Goal: Book appointment/travel/reservation

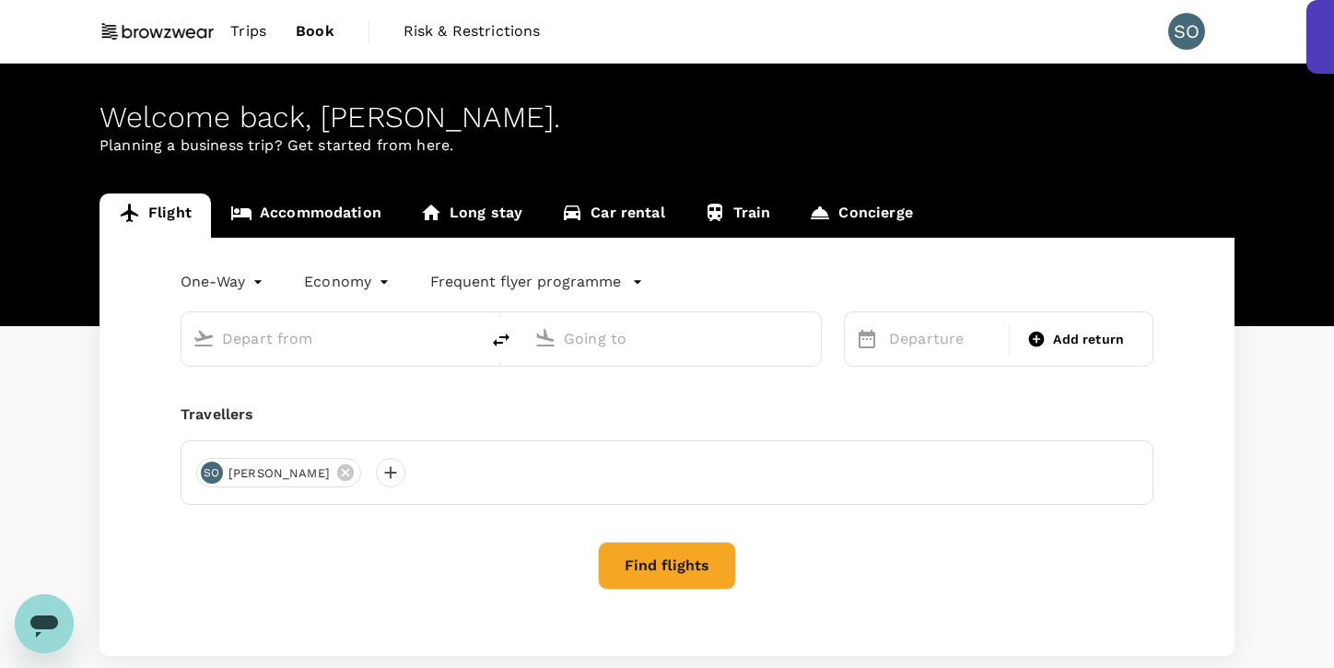
type input "roundtrip"
type input "Singapore Changi (SIN)"
type input "Incheon Intl (ICN)"
type input "Singapore Changi (SIN)"
type input "Incheon Intl (ICN)"
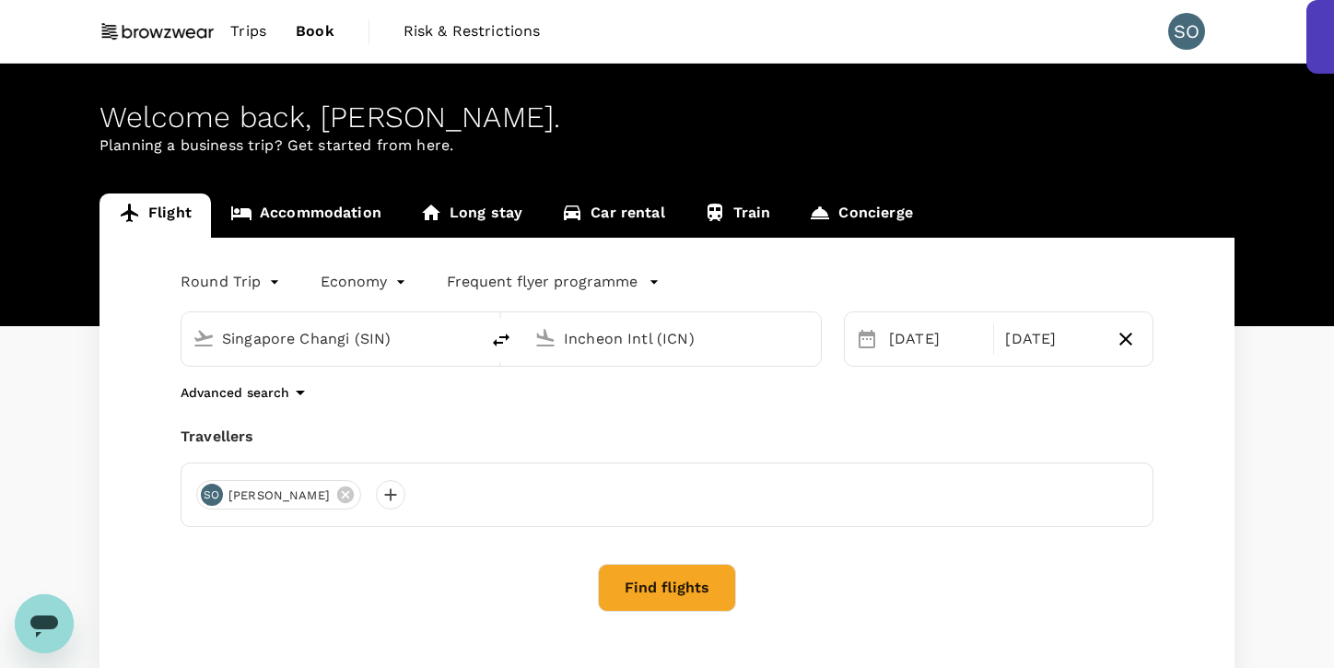
click at [269, 39] on link "Trips" at bounding box center [248, 31] width 65 height 63
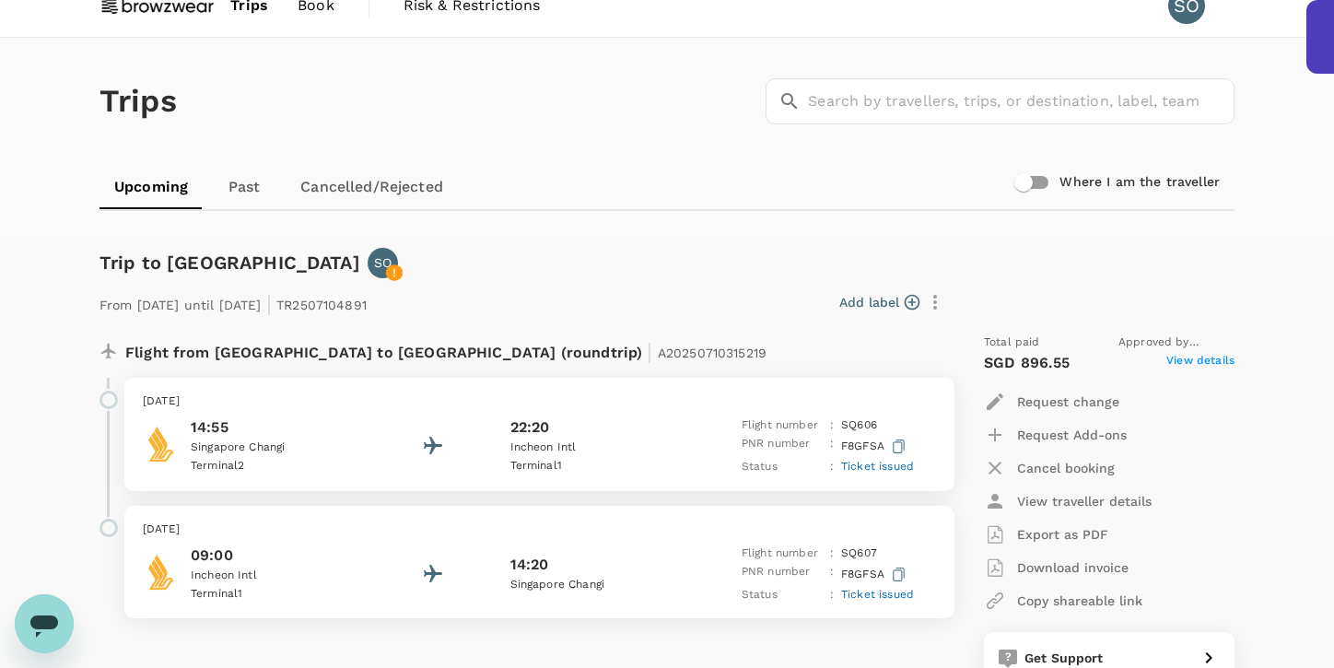
scroll to position [31, 0]
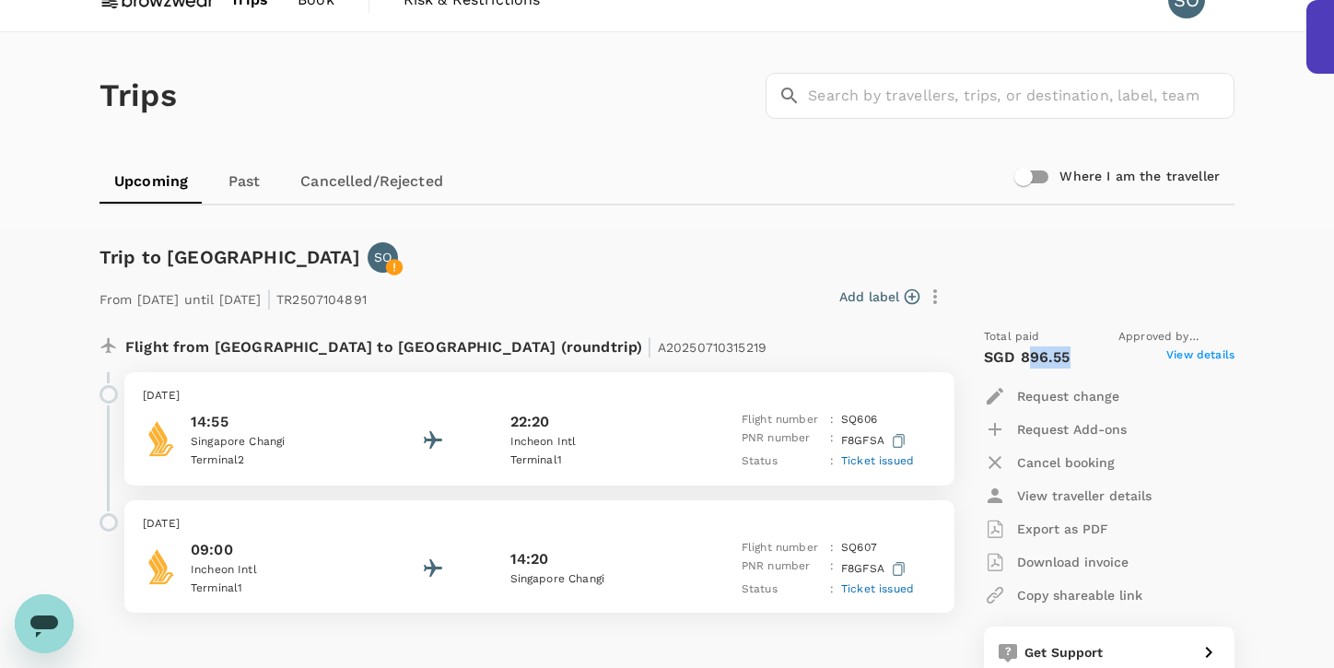
drag, startPoint x: 1071, startPoint y: 357, endPoint x: 1027, endPoint y: 356, distance: 43.3
click at [1027, 355] on div "SGD 896.55 View details" at bounding box center [1109, 357] width 251 height 22
click at [1027, 356] on p "SGD 896.55" at bounding box center [1027, 357] width 87 height 22
drag, startPoint x: 1015, startPoint y: 359, endPoint x: 1038, endPoint y: 356, distance: 23.3
click at [1038, 356] on p "SGD 896.55" at bounding box center [1027, 357] width 87 height 22
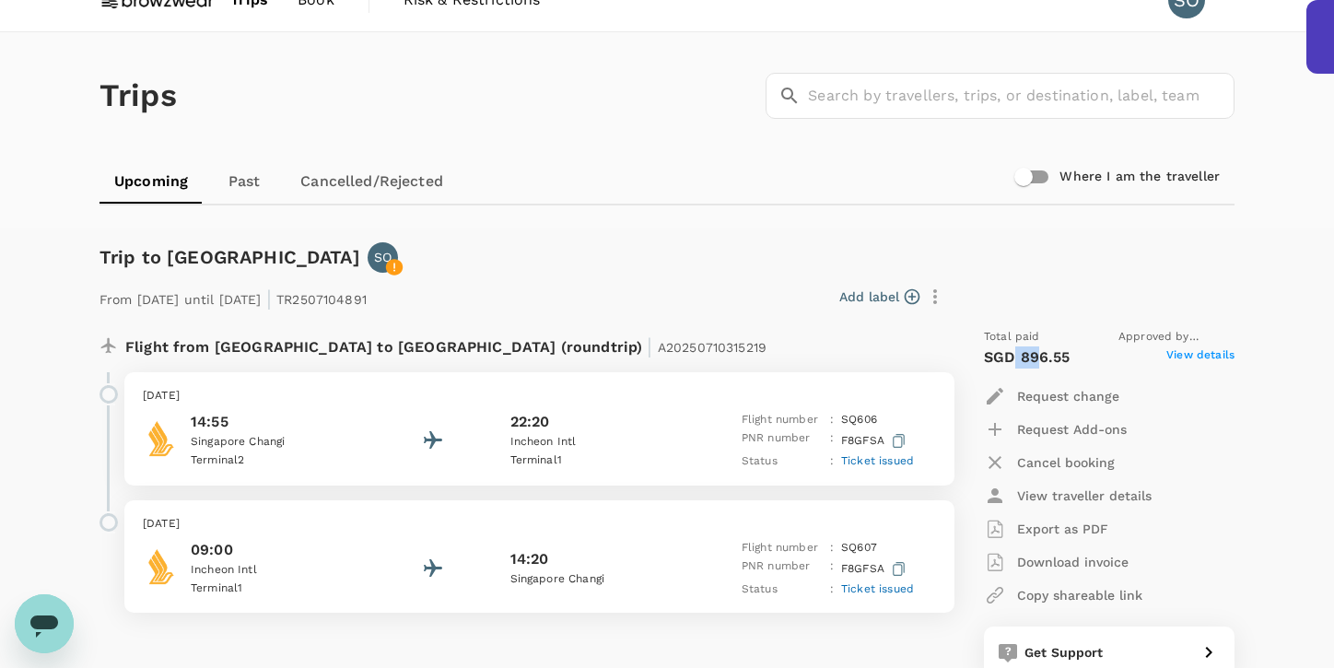
click at [1038, 356] on p "SGD 896.55" at bounding box center [1027, 357] width 87 height 22
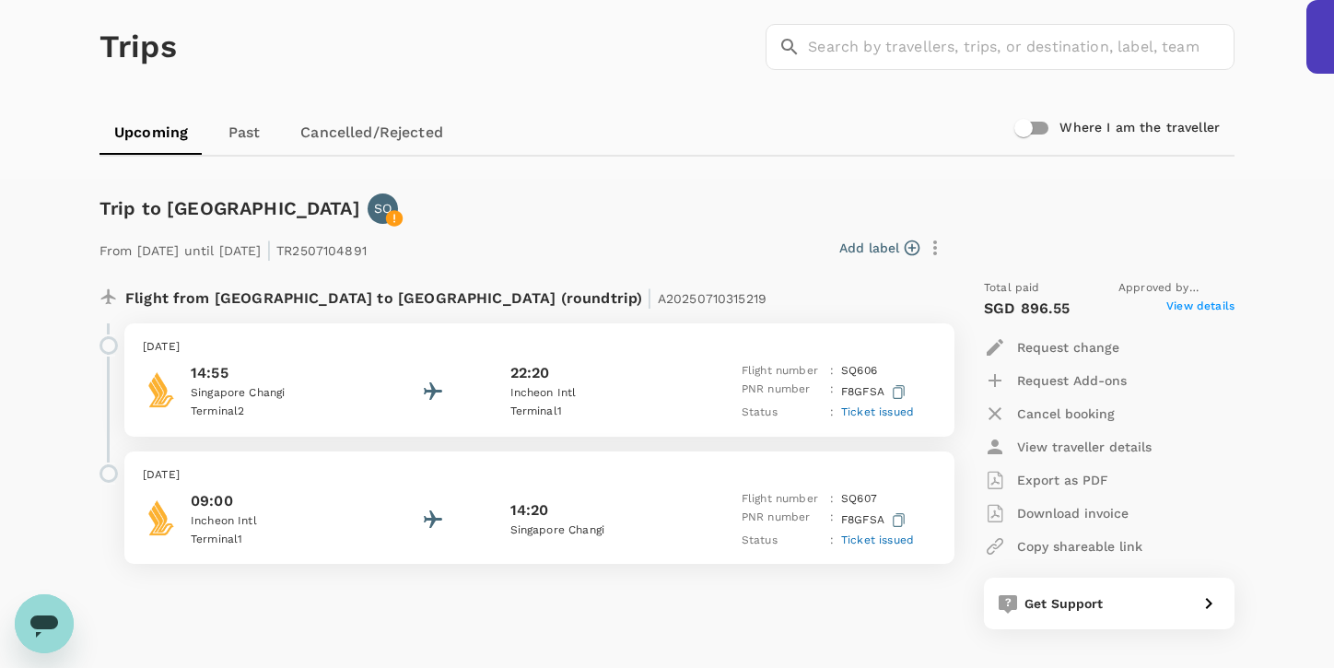
scroll to position [82, 0]
click at [1226, 306] on span "View details" at bounding box center [1201, 307] width 68 height 22
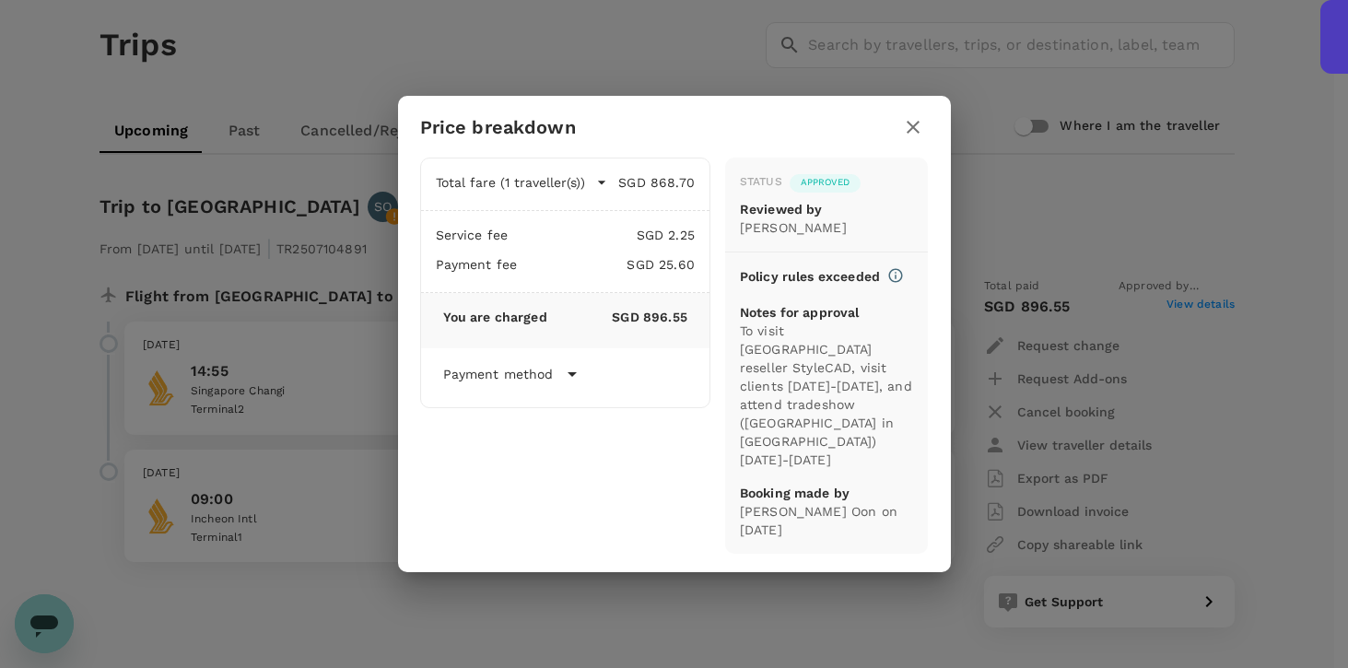
click at [910, 138] on icon "button" at bounding box center [913, 127] width 22 height 22
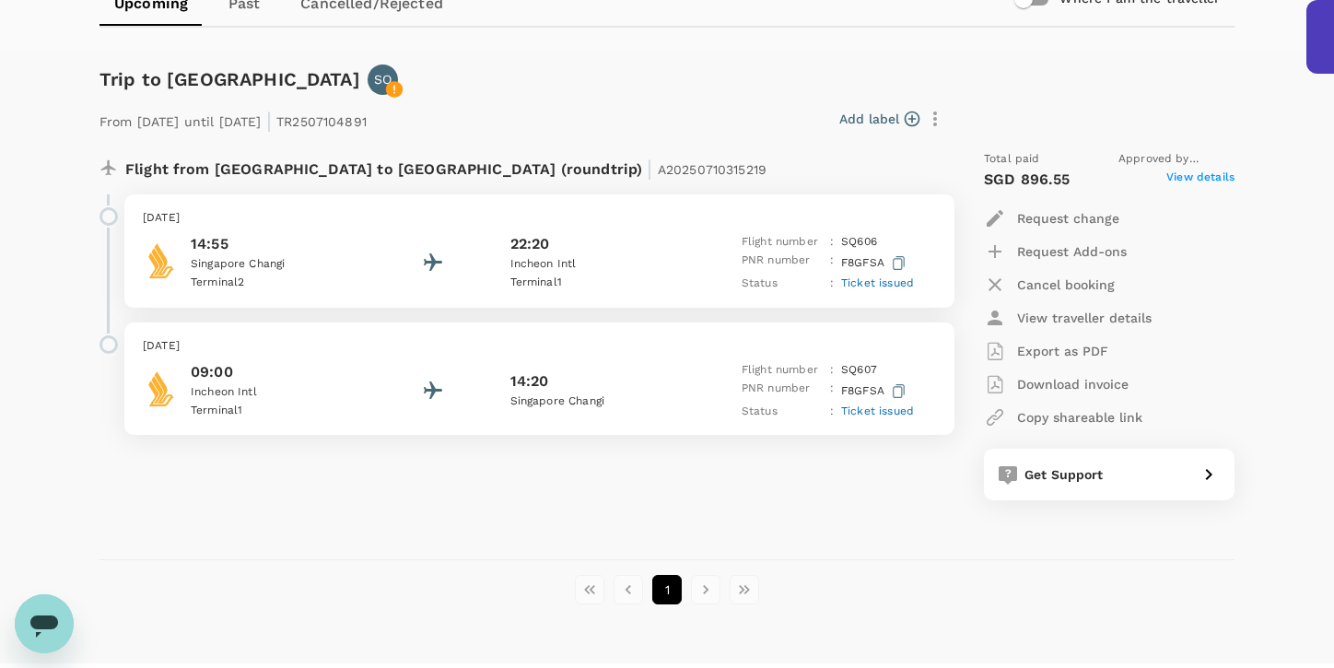
scroll to position [213, 0]
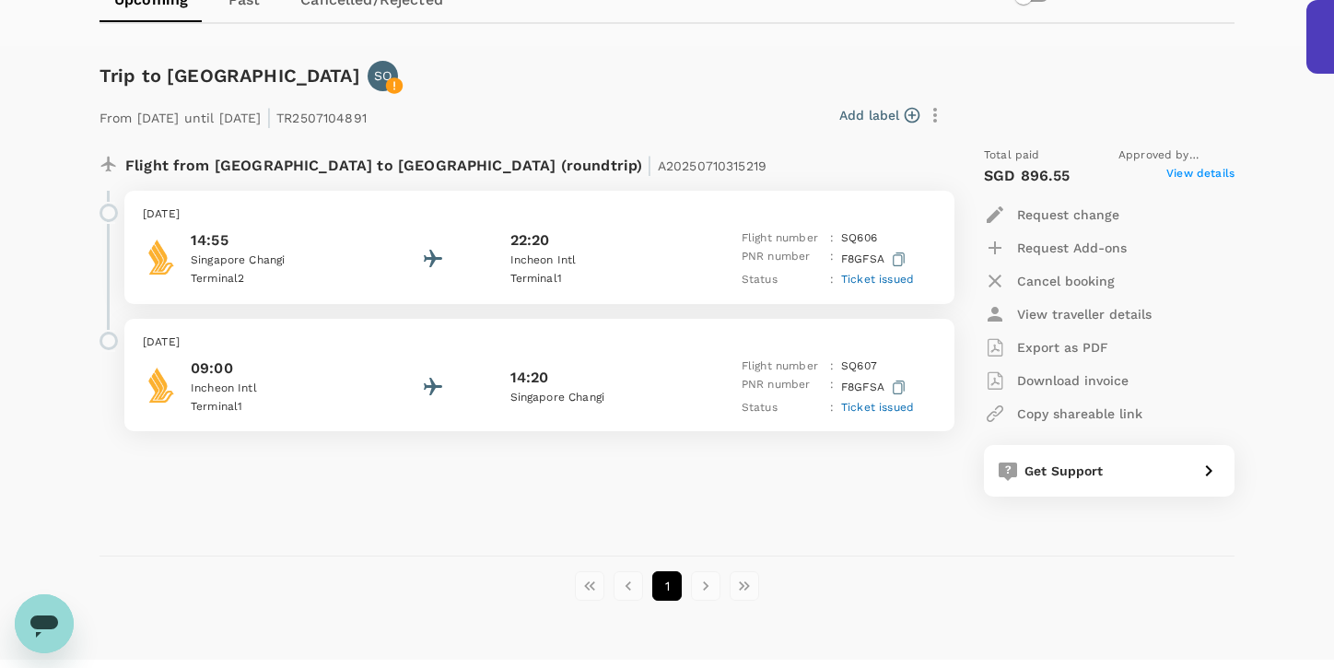
click at [1189, 463] on div "Get Support" at bounding box center [1103, 467] width 173 height 26
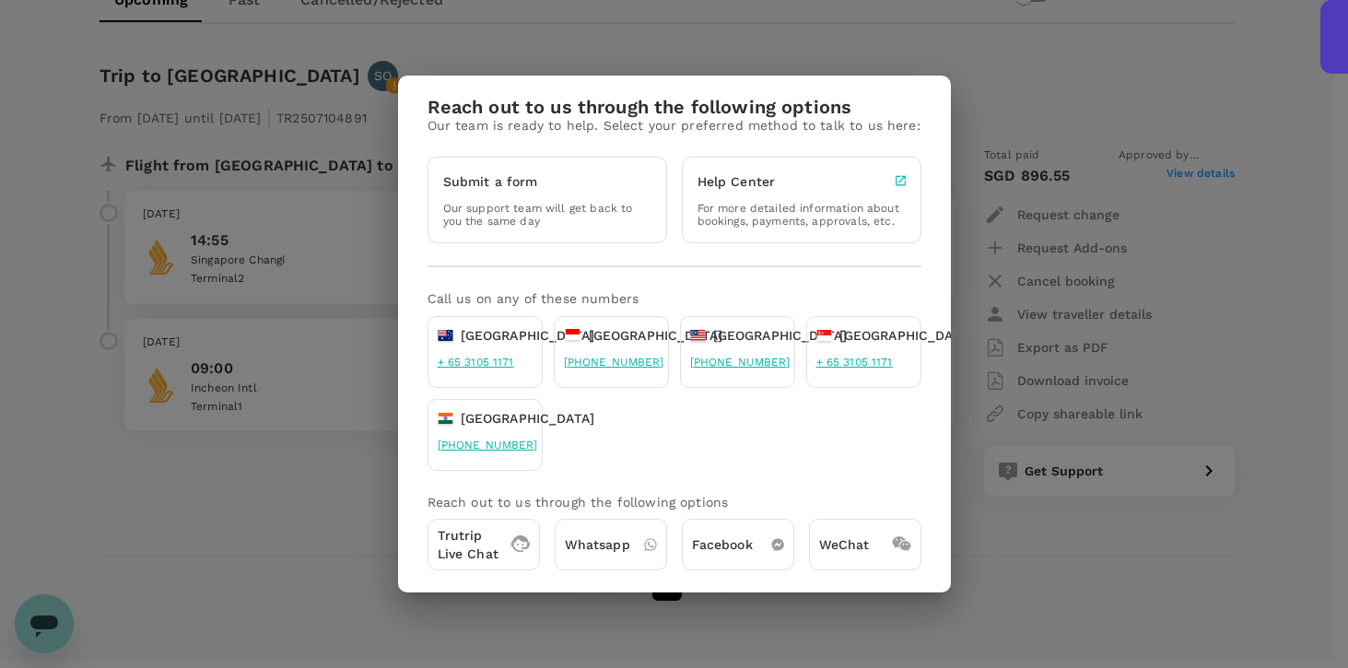
click at [1197, 276] on div "Reach out to us through the following options Our team is ready to help. Select…" at bounding box center [674, 334] width 1348 height 668
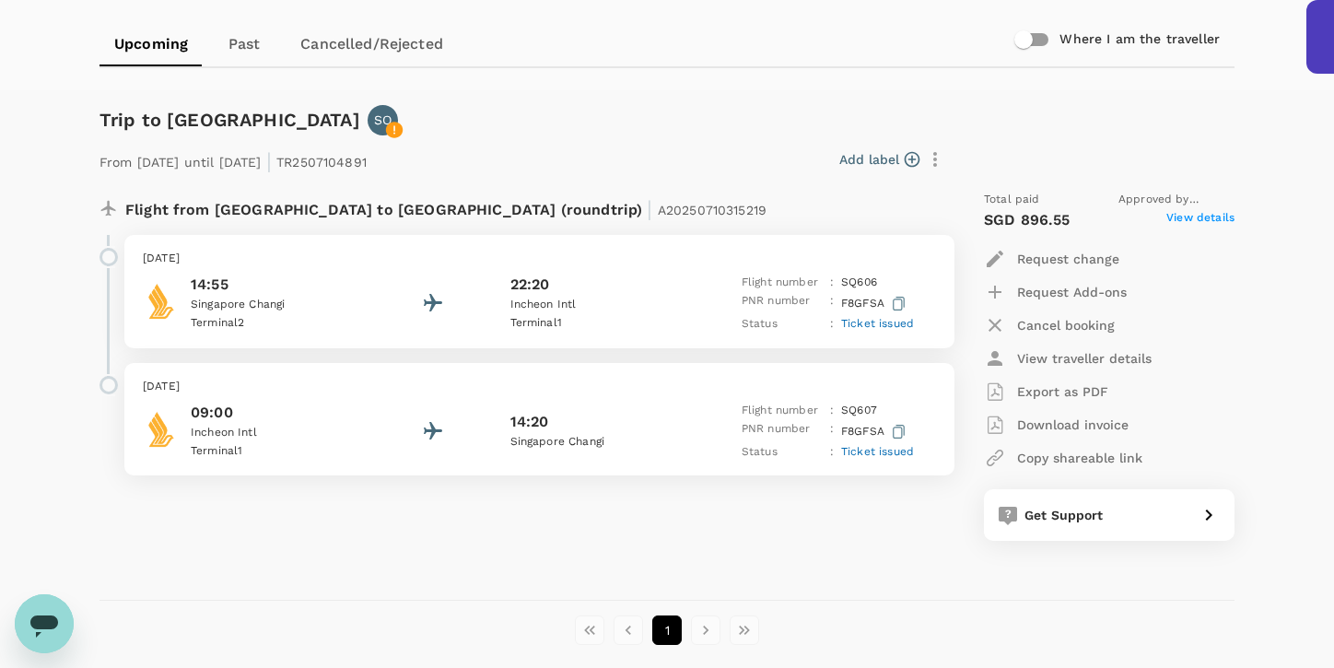
scroll to position [166, 0]
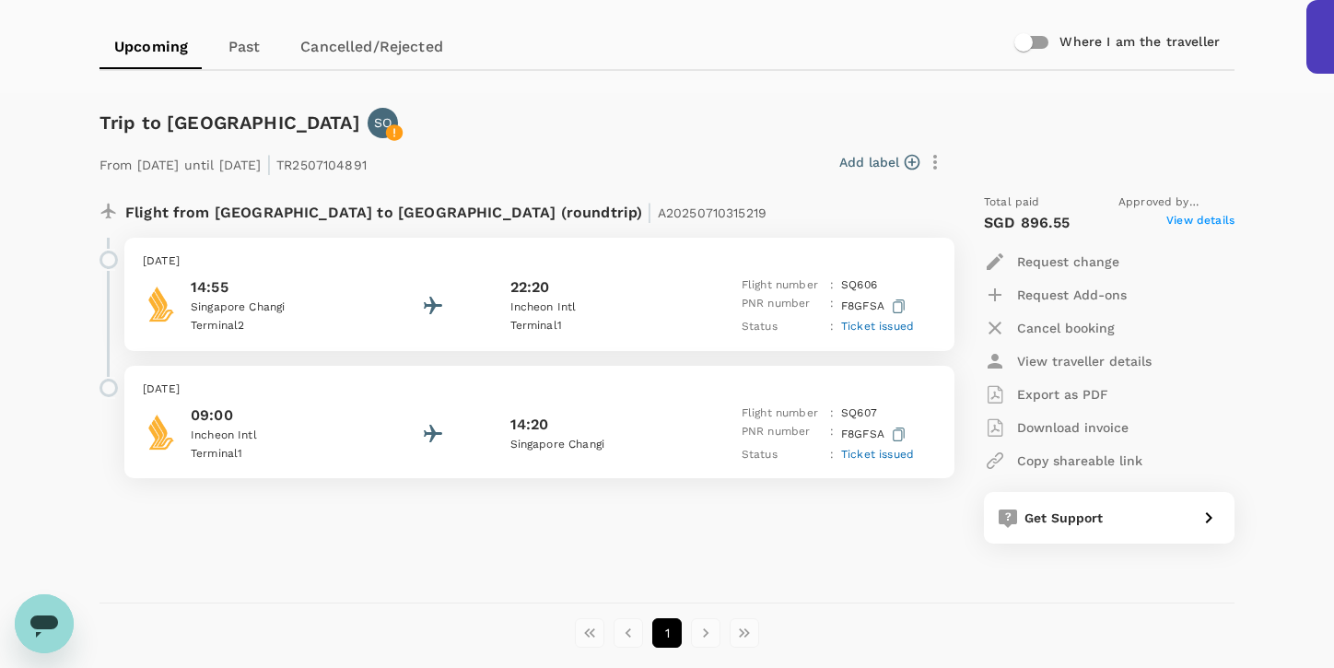
click at [907, 299] on button "button" at bounding box center [898, 306] width 21 height 23
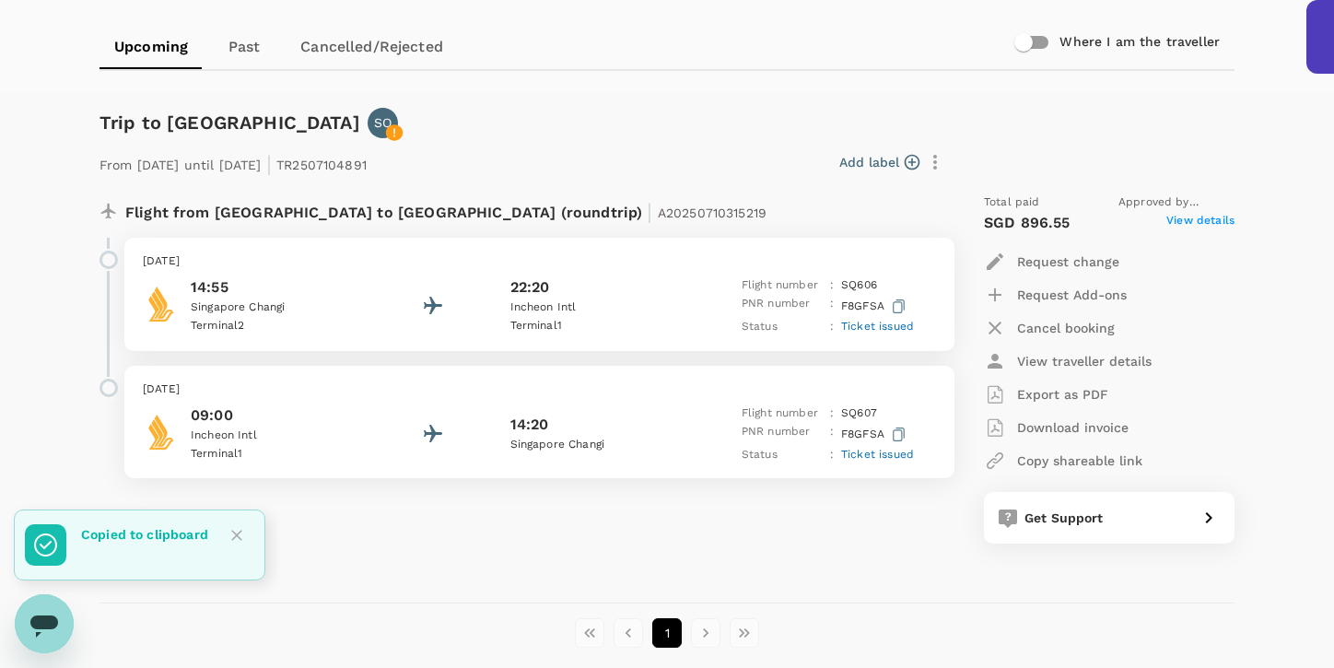
click at [489, 510] on div "Flight from Singapore to South Korea (roundtrip) | A20250710315219 Saturday, 16…" at bounding box center [516, 369] width 862 height 380
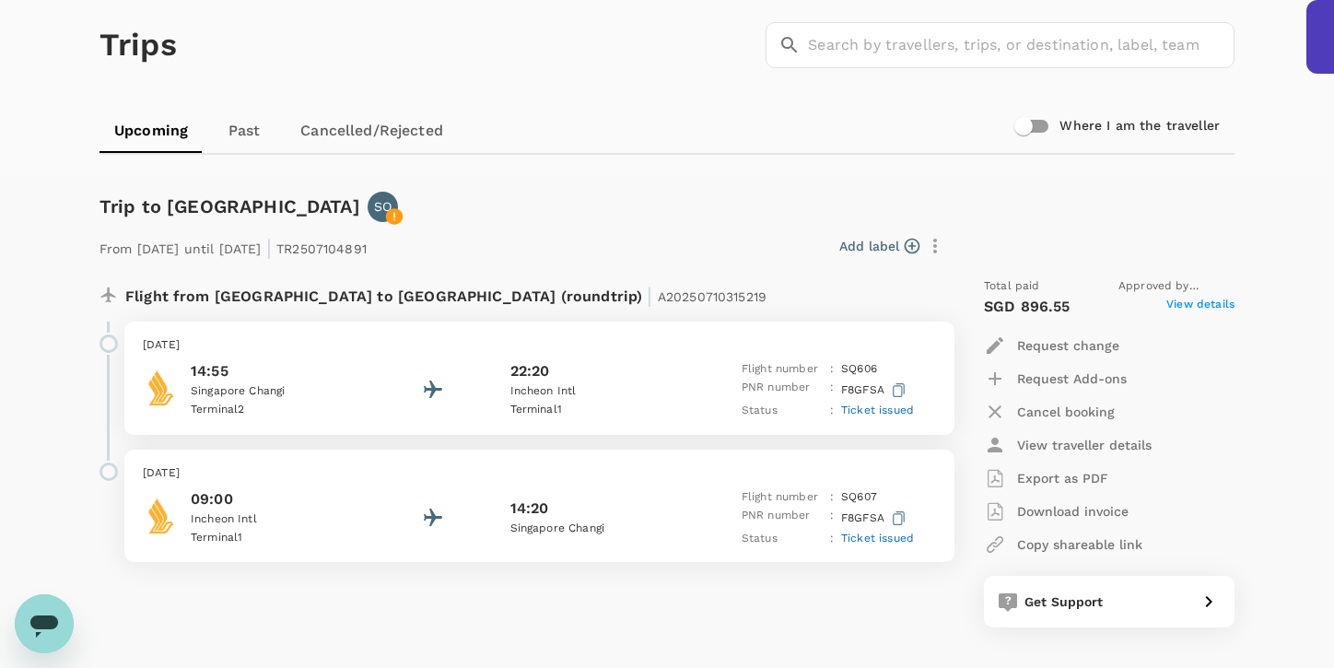
scroll to position [81, 0]
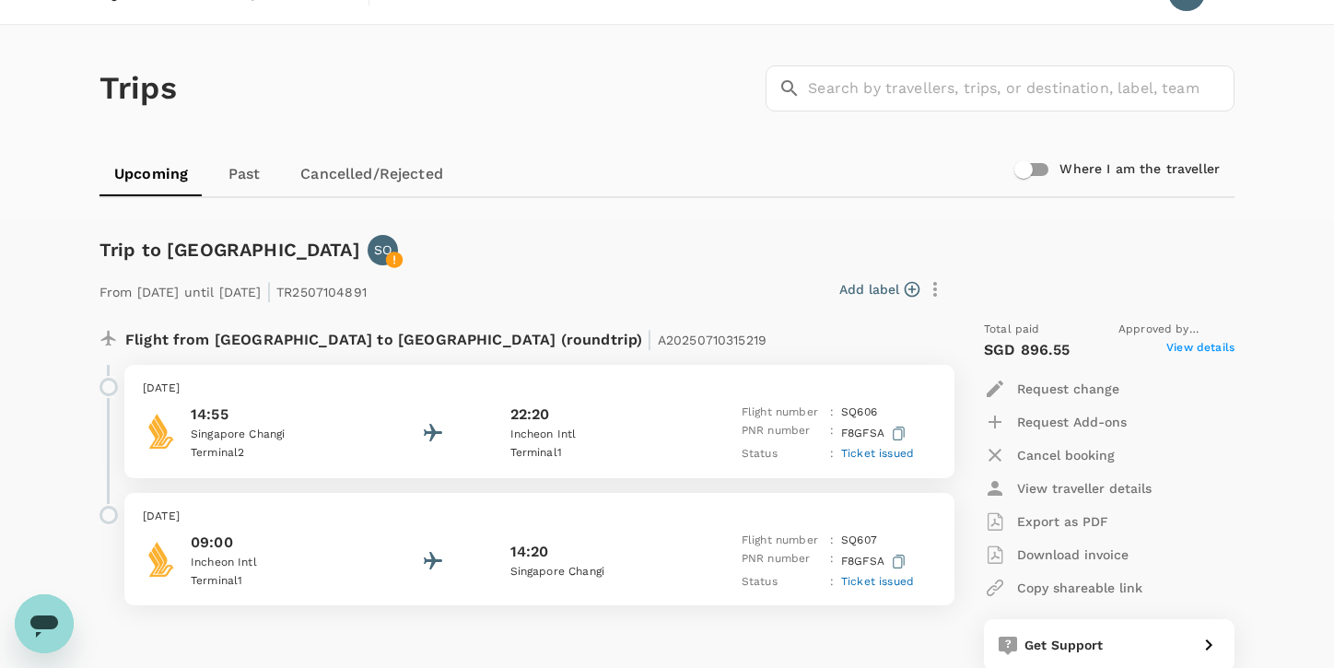
scroll to position [81, 0]
